Goal: Navigation & Orientation: Find specific page/section

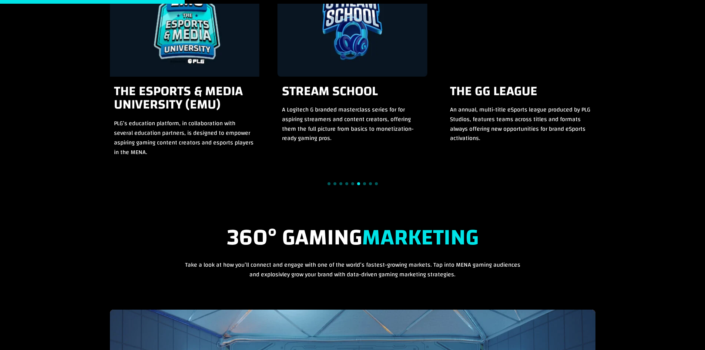
scroll to position [664, 0]
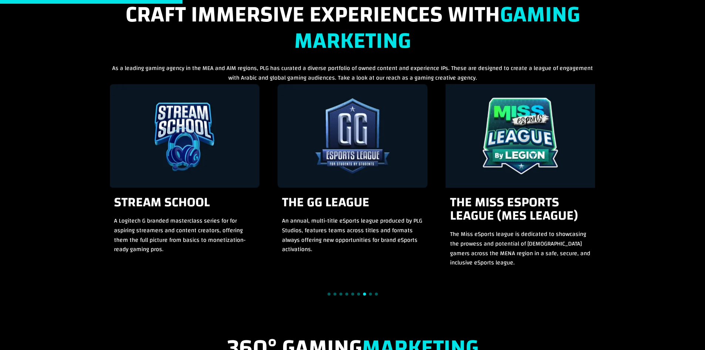
click at [446, 124] on div "12 / 15" at bounding box center [521, 136] width 150 height 104
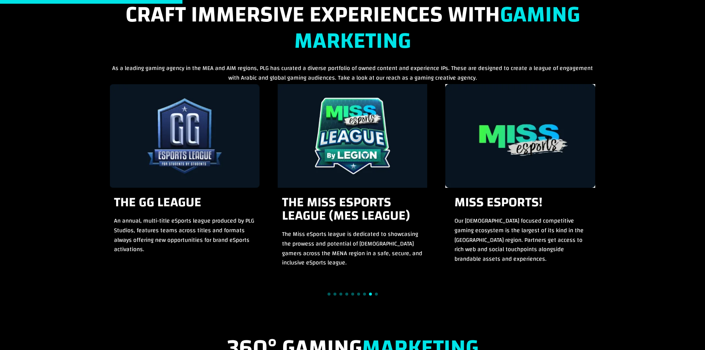
click at [95, 95] on div "Craft Immersive Experiences with Gaming Marketing As a leading gaming agency in…" at bounding box center [352, 156] width 705 height 333
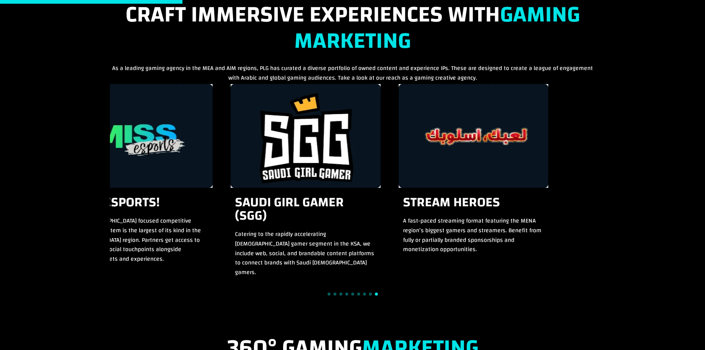
click at [140, 134] on div "13 / 15" at bounding box center [138, 136] width 150 height 104
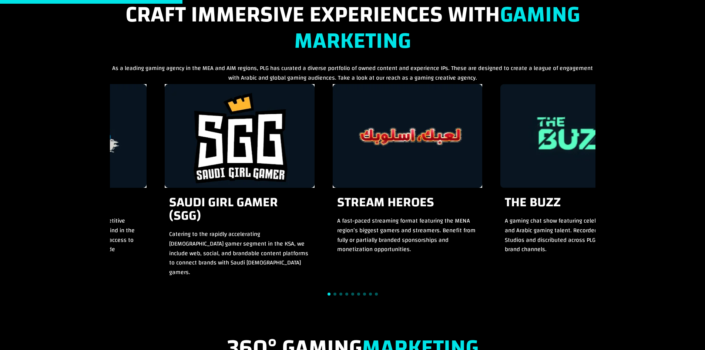
click at [0, 104] on div "Craft Immersive Experiences with Gaming Marketing As a leading gaming agency in…" at bounding box center [352, 156] width 705 height 333
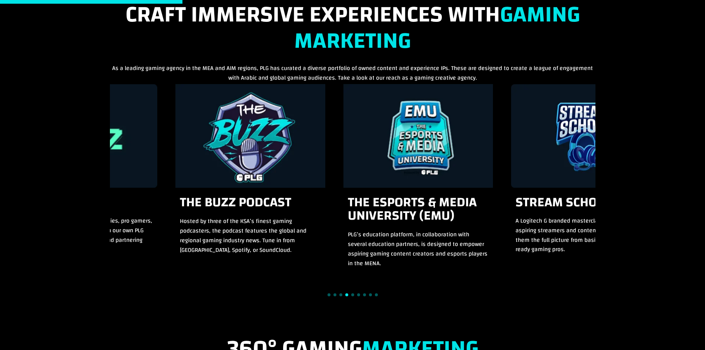
click at [49, 108] on div "Craft Immersive Experiences with Gaming Marketing As a leading gaming agency in…" at bounding box center [352, 157] width 705 height 334
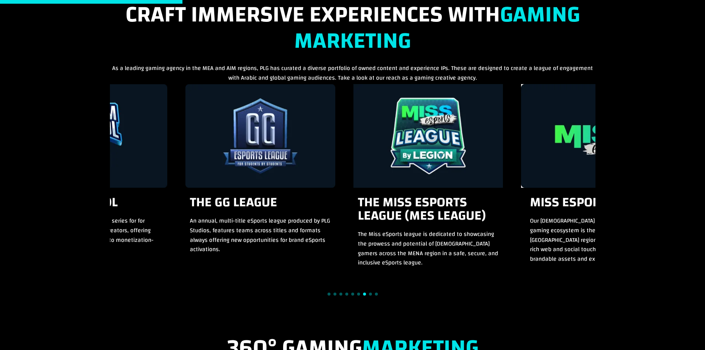
click at [108, 105] on div "Craft Immersive Experiences with Gaming Marketing As a leading gaming agency in…" at bounding box center [352, 156] width 705 height 333
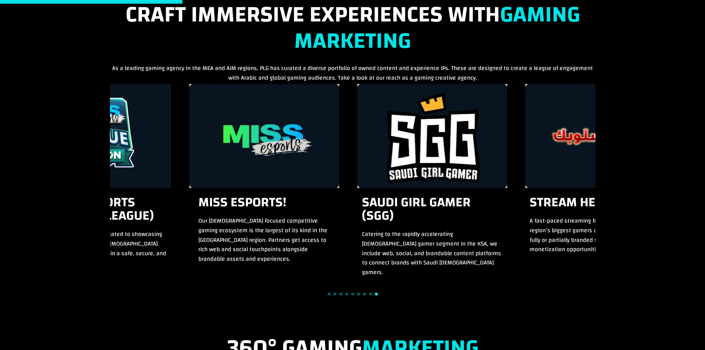
click at [44, 91] on div "Craft Immersive Experiences with Gaming Marketing As a leading gaming agency in…" at bounding box center [352, 156] width 705 height 333
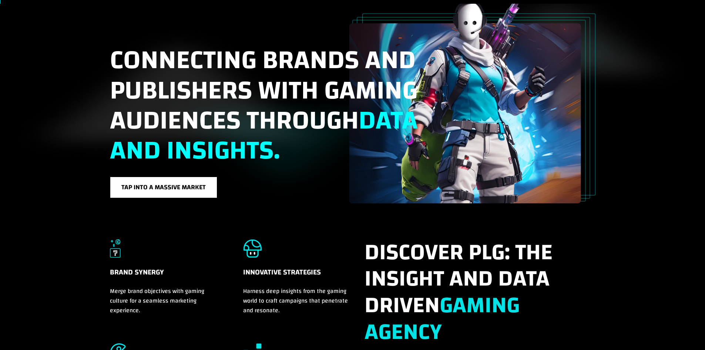
scroll to position [0, 0]
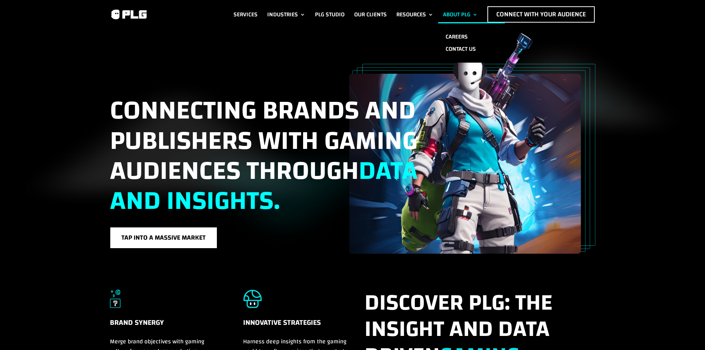
click at [448, 11] on link "About PLG" at bounding box center [460, 14] width 35 height 16
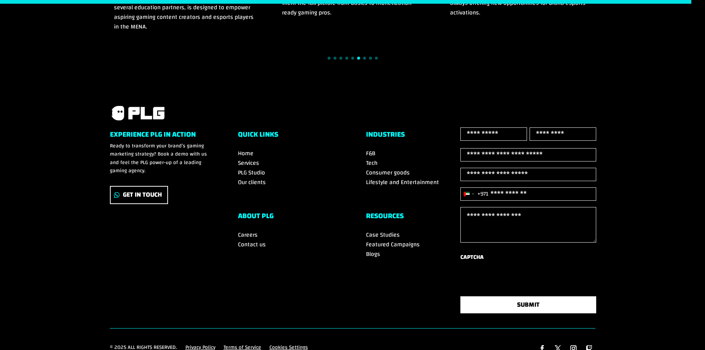
scroll to position [1846, 0]
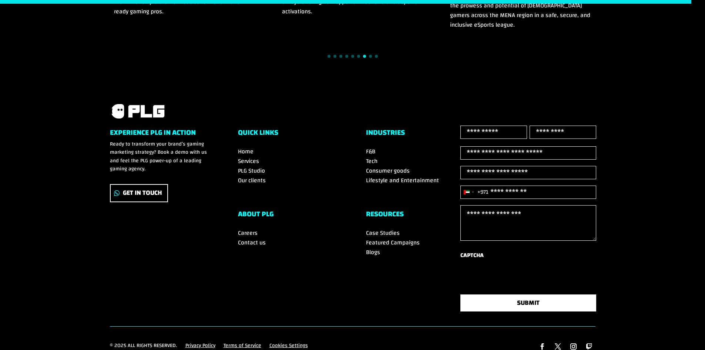
click at [246, 229] on span "Careers" at bounding box center [248, 232] width 20 height 11
